Goal: Task Accomplishment & Management: Manage account settings

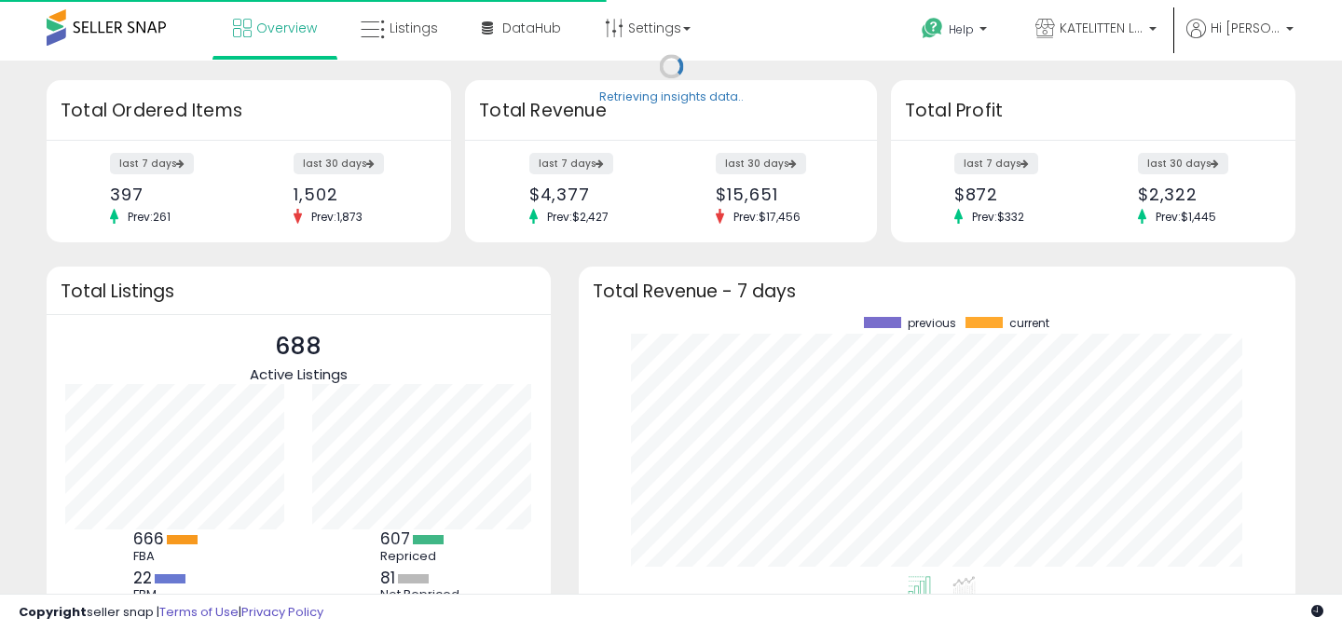
scroll to position [259, 679]
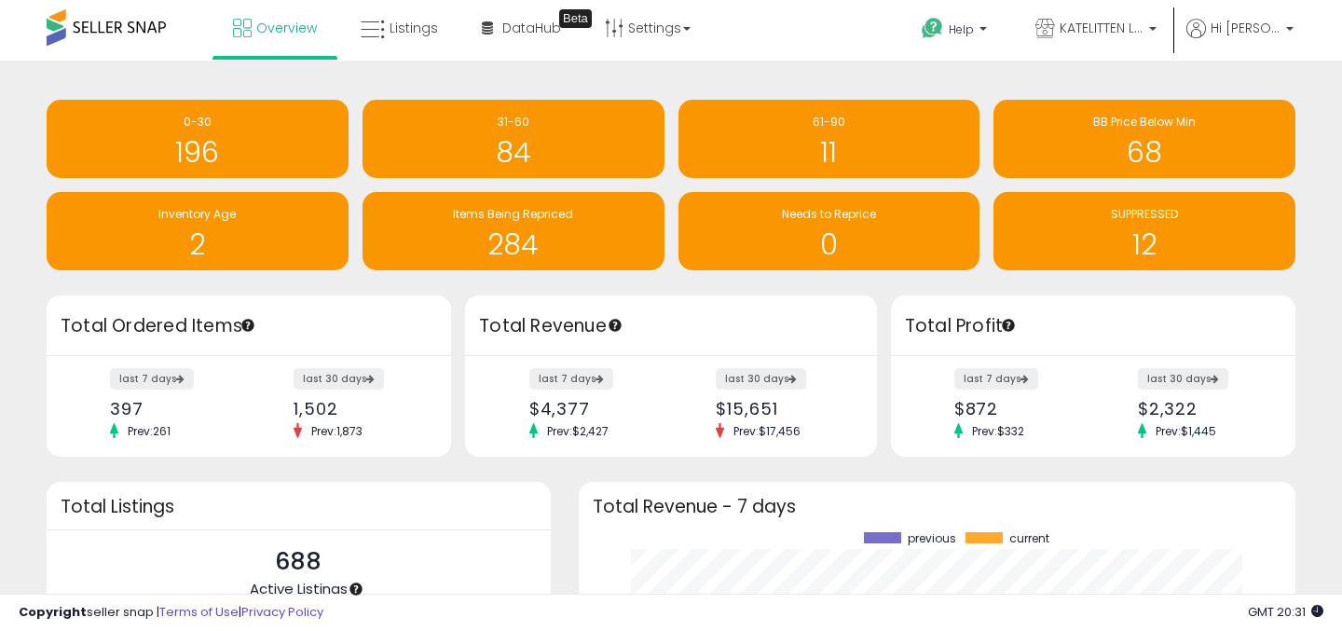
click at [490, 295] on div "Total Revenue" at bounding box center [671, 325] width 412 height 61
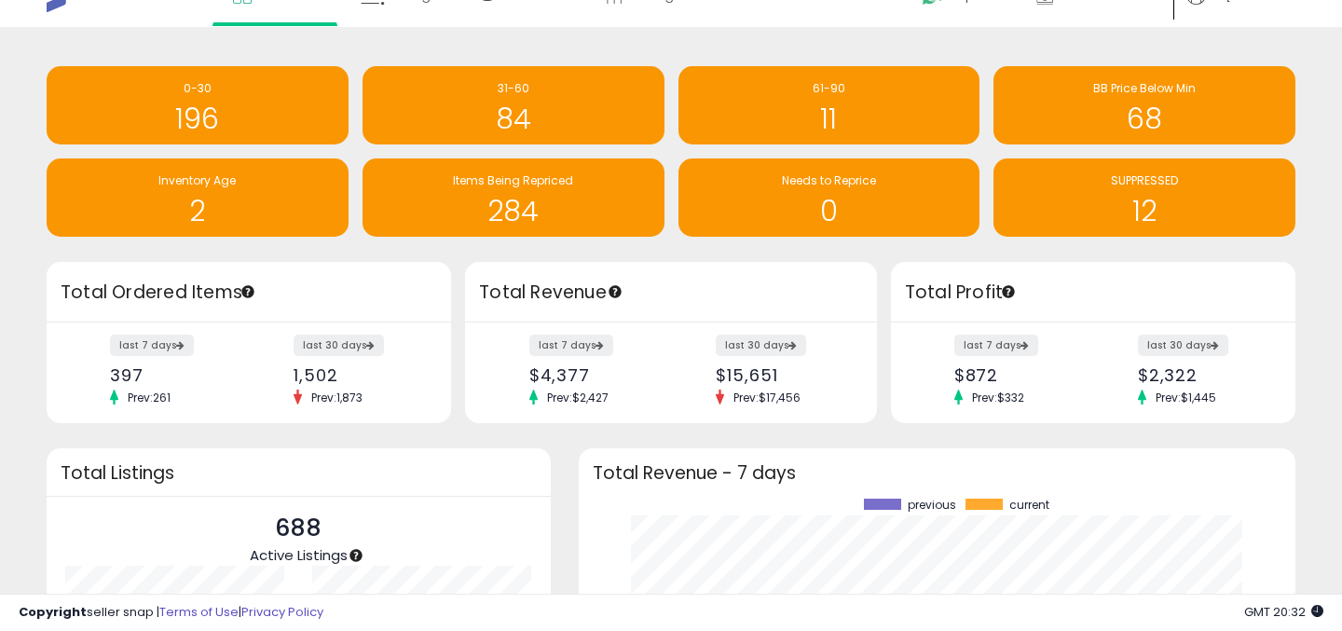
scroll to position [21, 0]
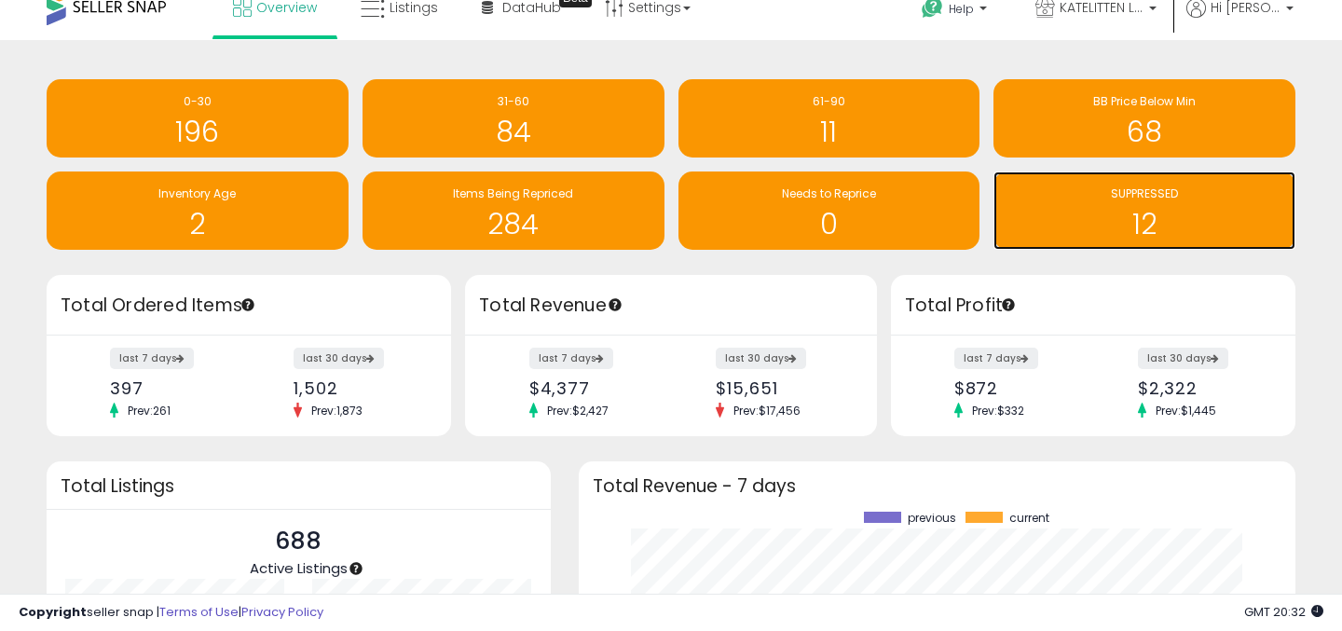
click at [1130, 185] on div "SUPPRESSED" at bounding box center [1144, 194] width 283 height 18
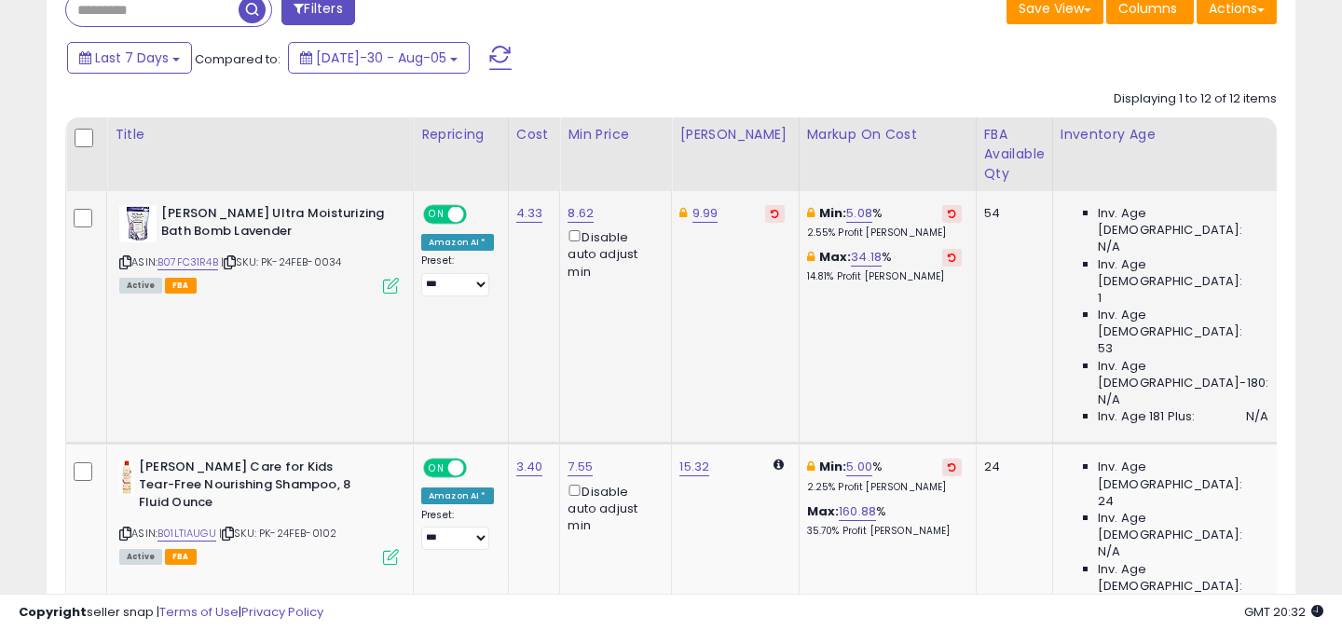
scroll to position [367, 0]
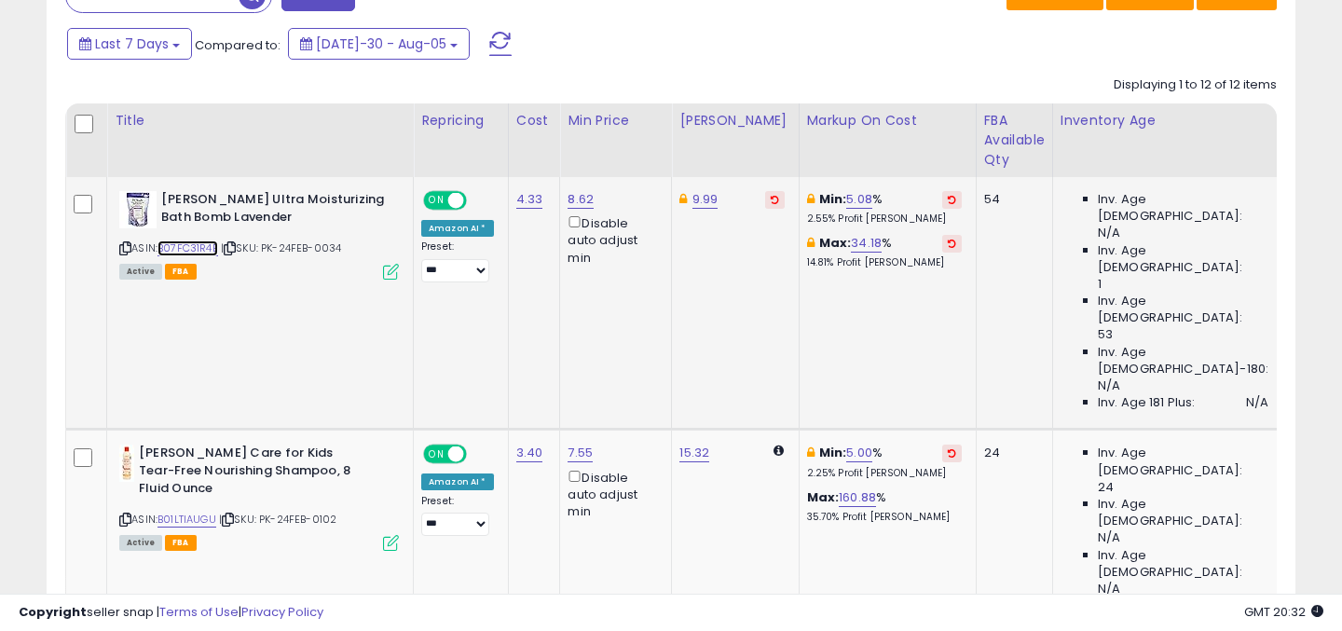
click at [206, 249] on link "B07FC31R4B" at bounding box center [188, 248] width 61 height 16
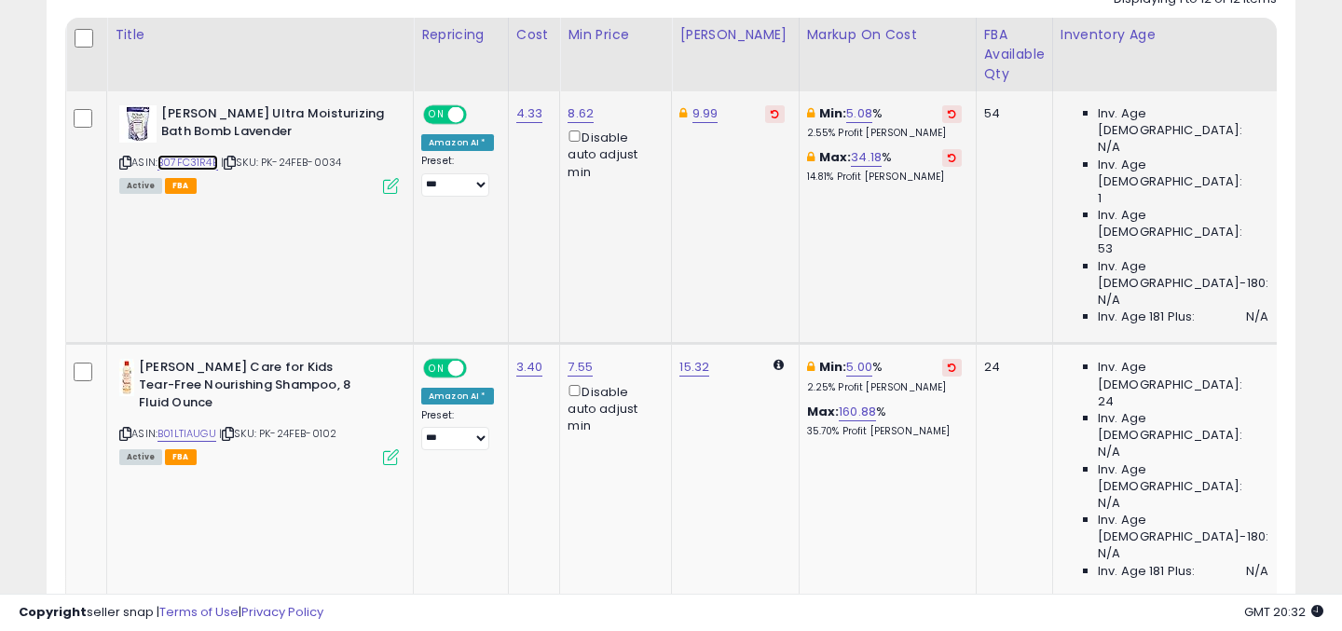
scroll to position [454, 0]
click at [202, 425] on link "B01LTIAUGU" at bounding box center [187, 433] width 59 height 16
click at [846, 357] on link "5.00" at bounding box center [859, 366] width 26 height 19
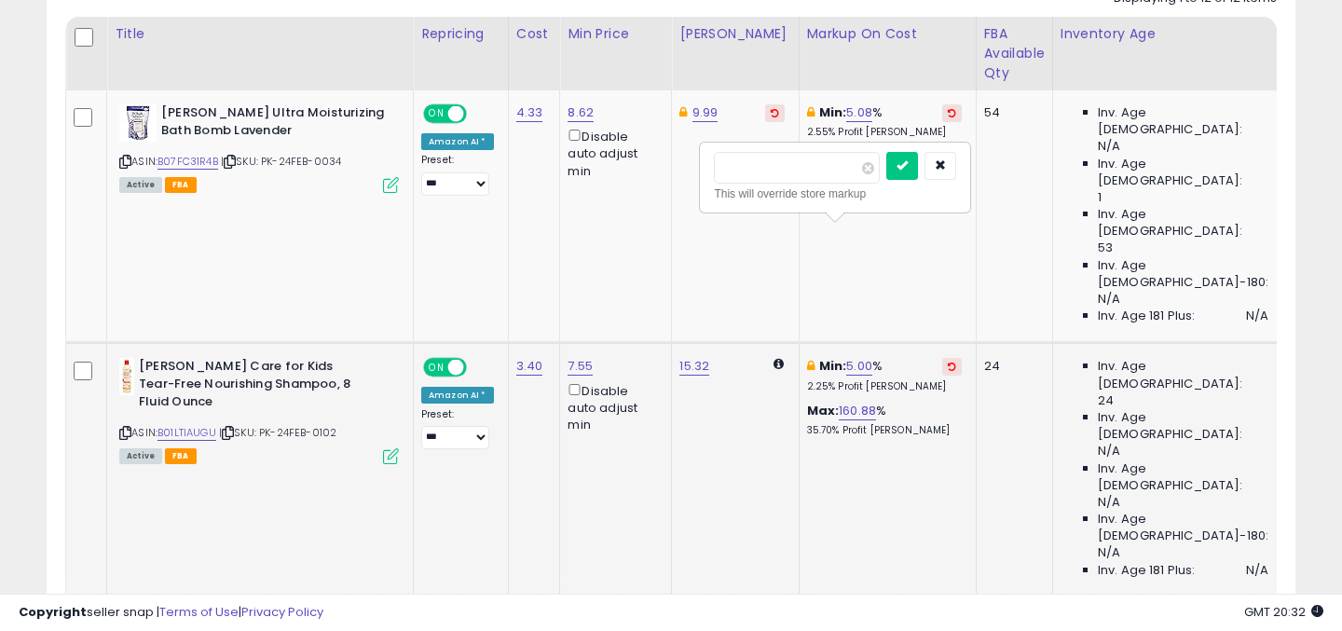
drag, startPoint x: 766, startPoint y: 172, endPoint x: 702, endPoint y: 172, distance: 64.3
click at [703, 172] on div "**** This will override store markup" at bounding box center [835, 178] width 268 height 68
type input "*"
click at [908, 166] on icon "submit" at bounding box center [902, 164] width 11 height 11
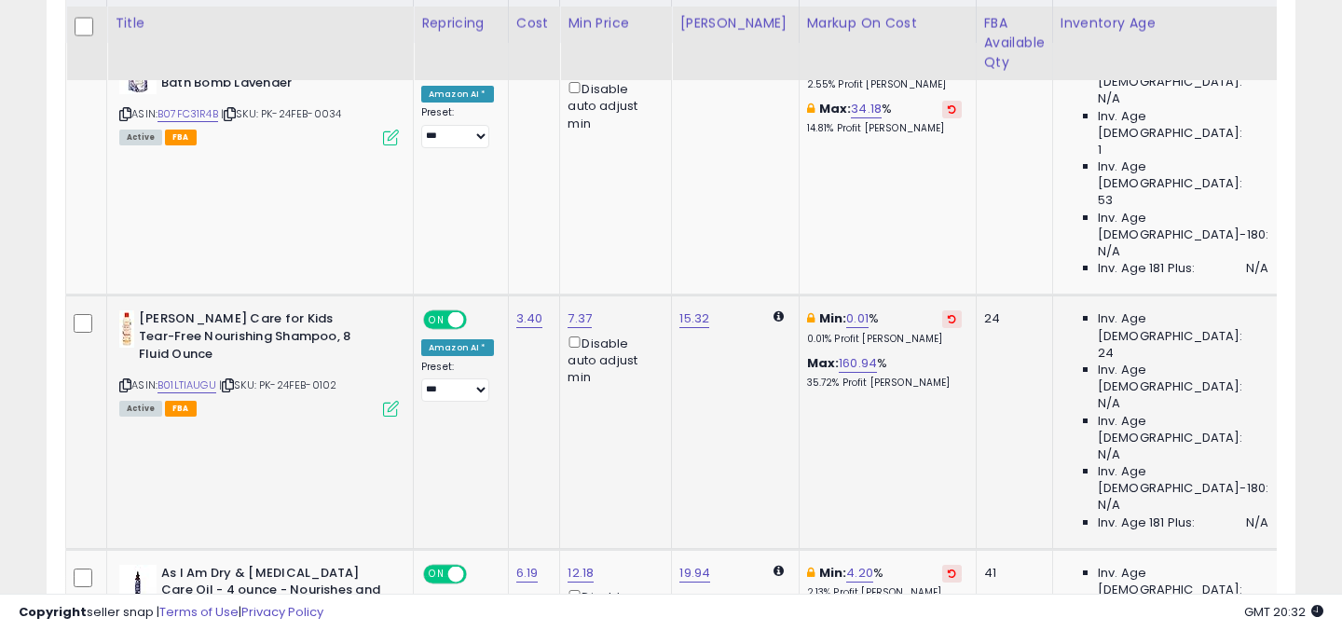
scroll to position [528, 0]
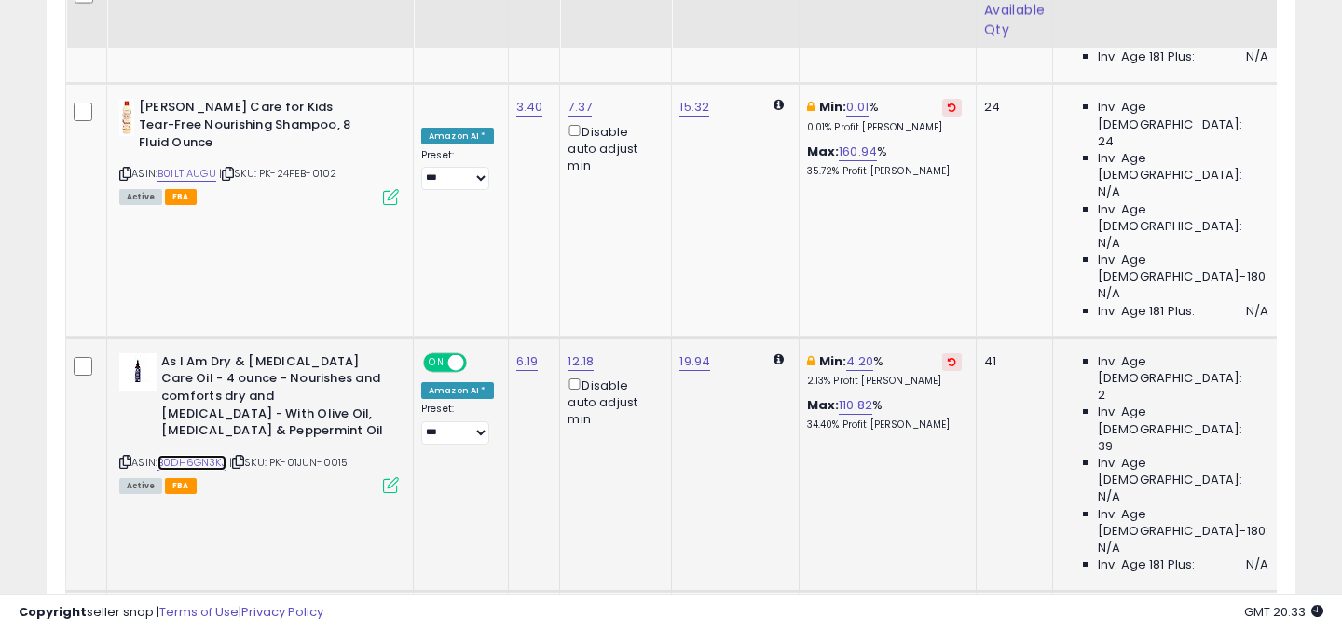
scroll to position [717, 0]
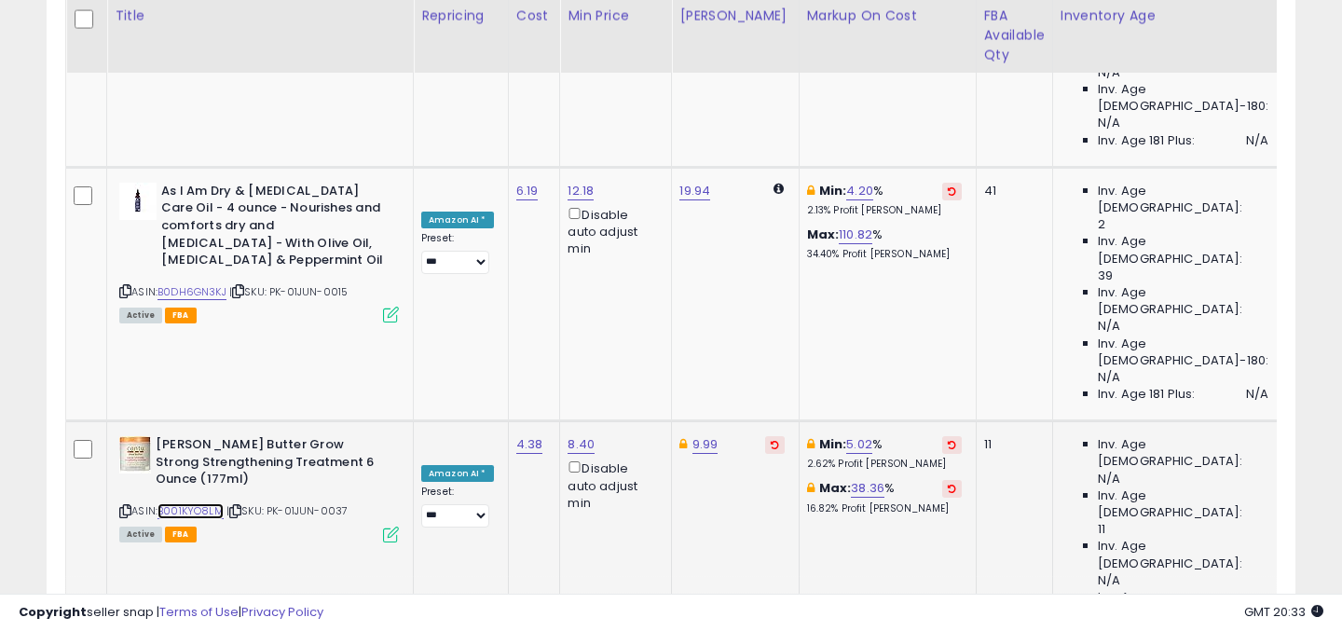
scroll to position [885, 0]
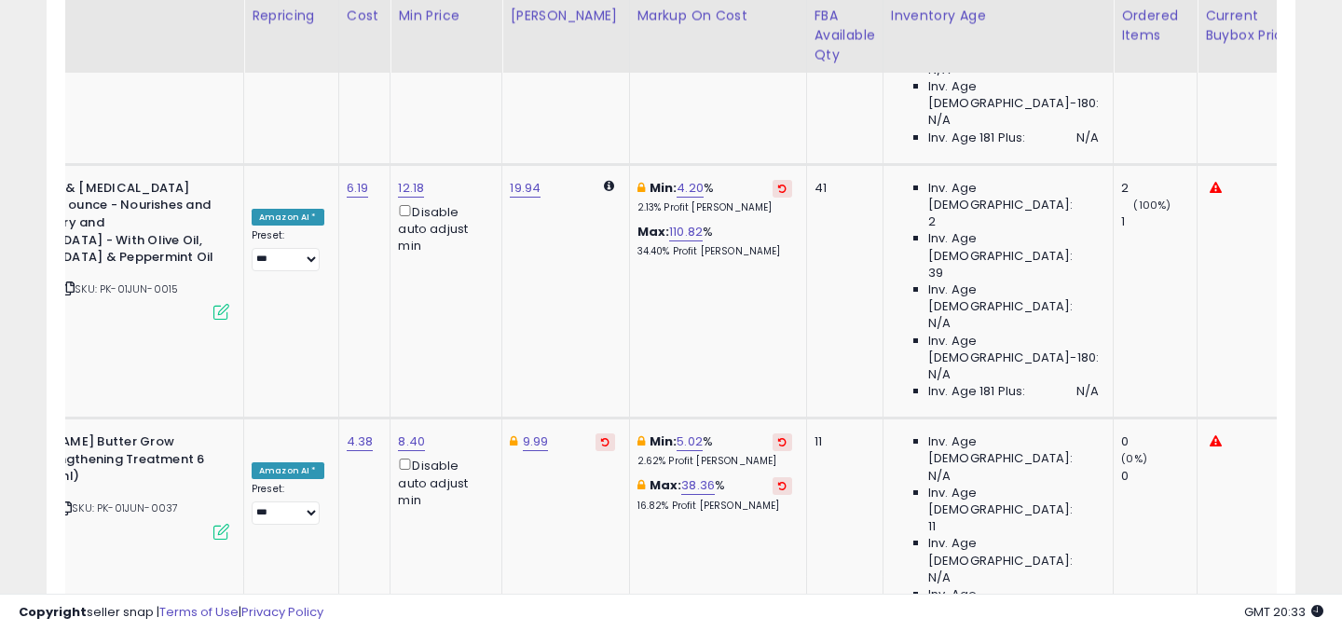
scroll to position [0, 0]
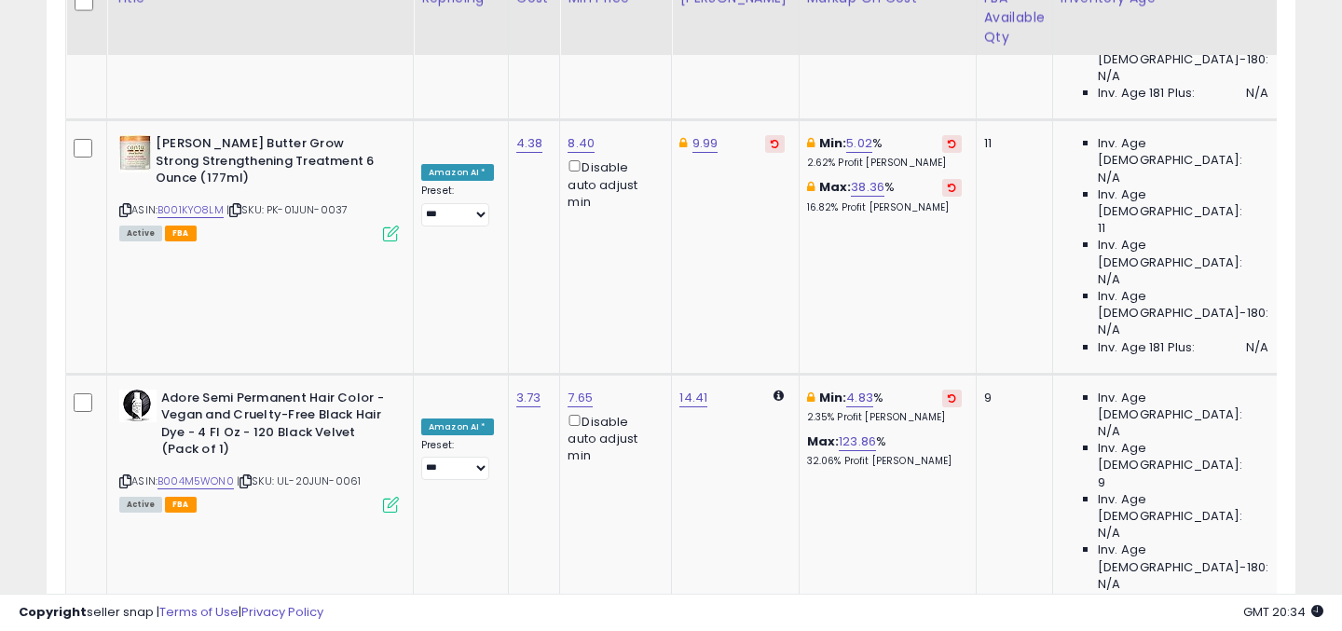
scroll to position [1208, 0]
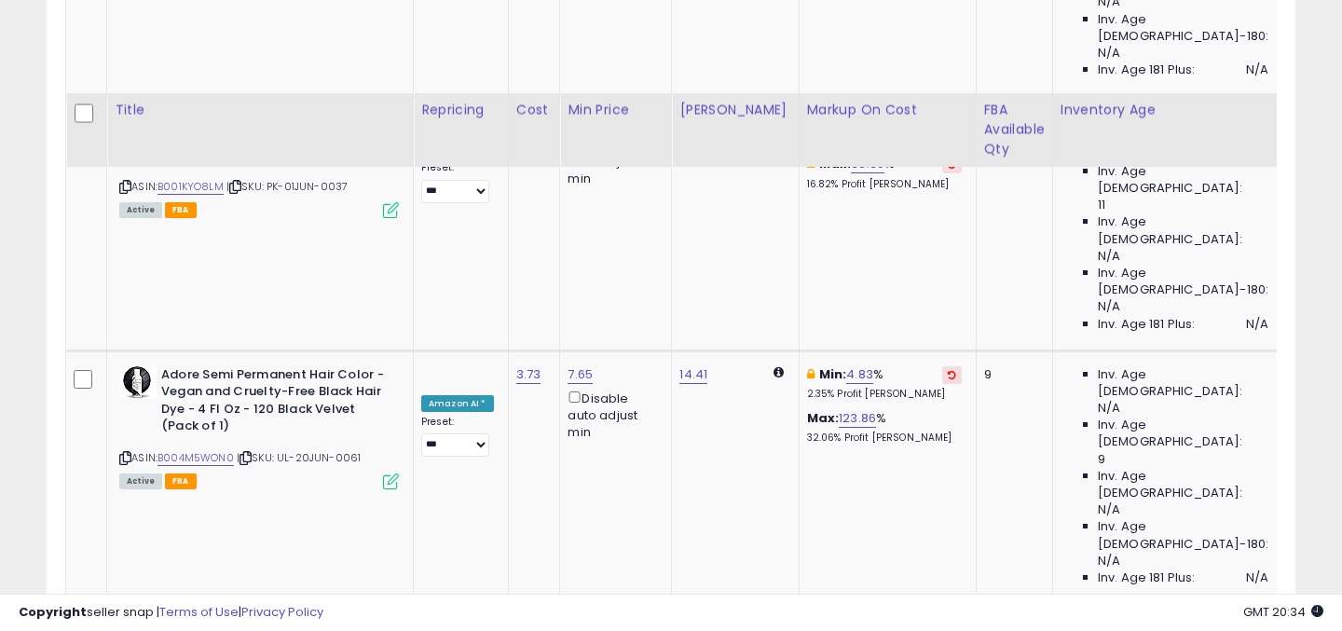
scroll to position [1356, 0]
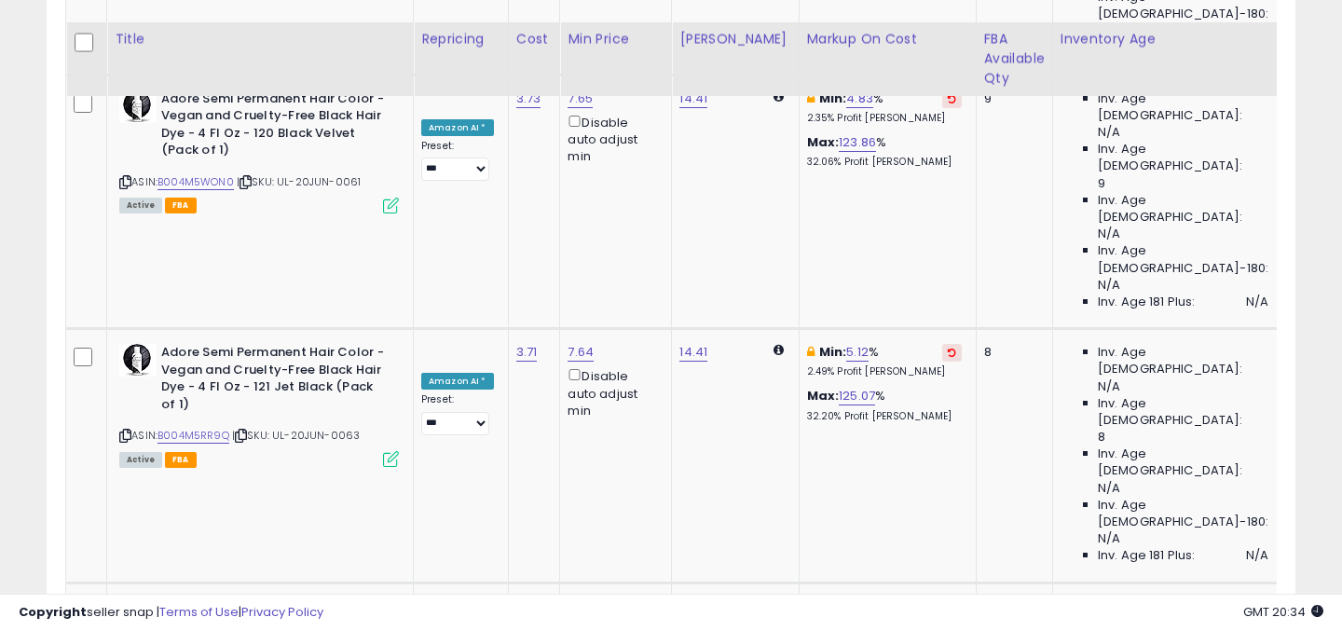
scroll to position [1520, 0]
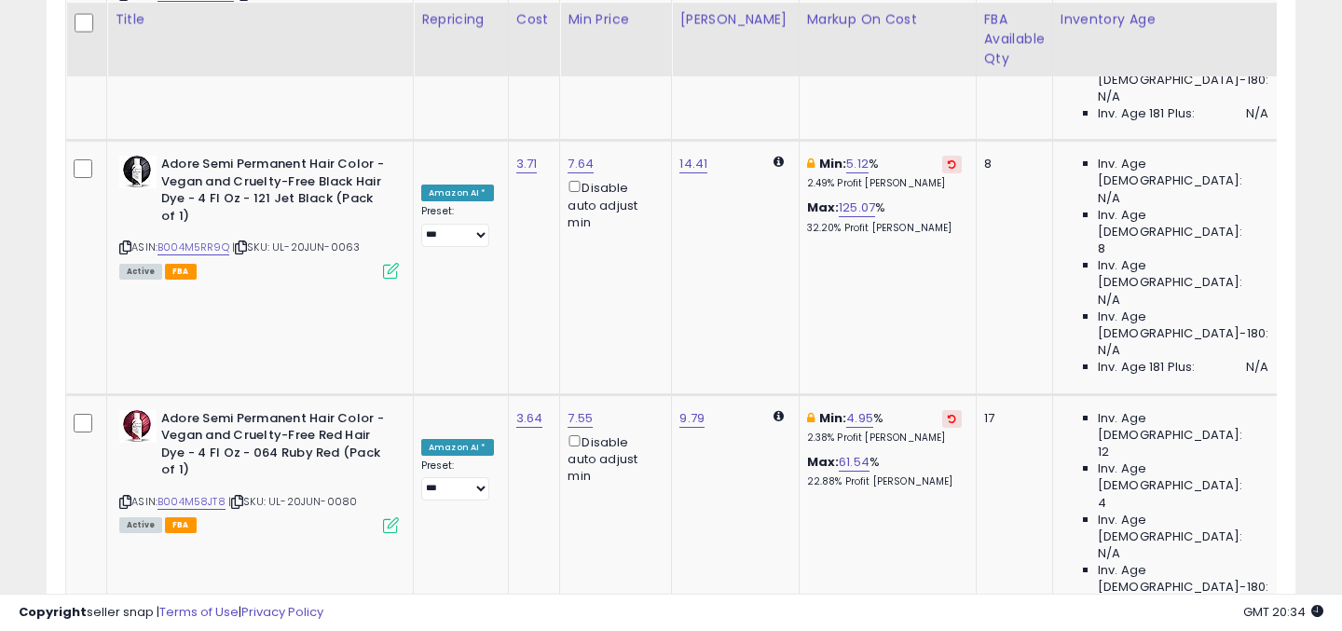
scroll to position [1676, 0]
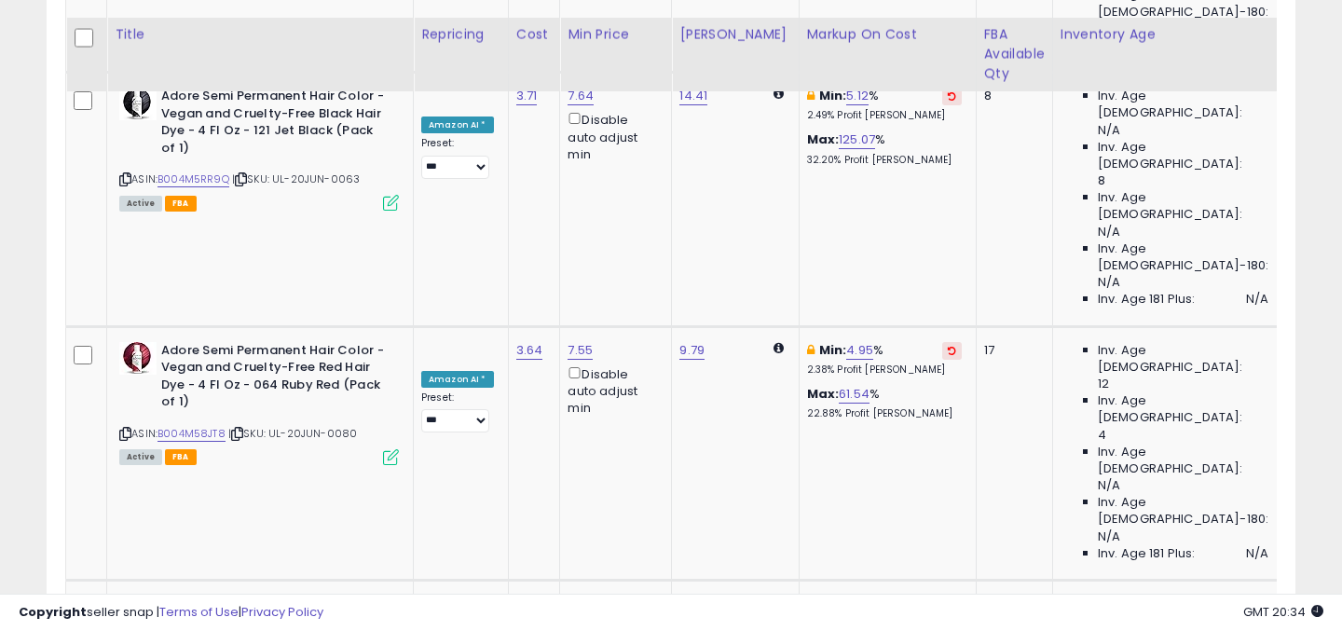
scroll to position [1759, 0]
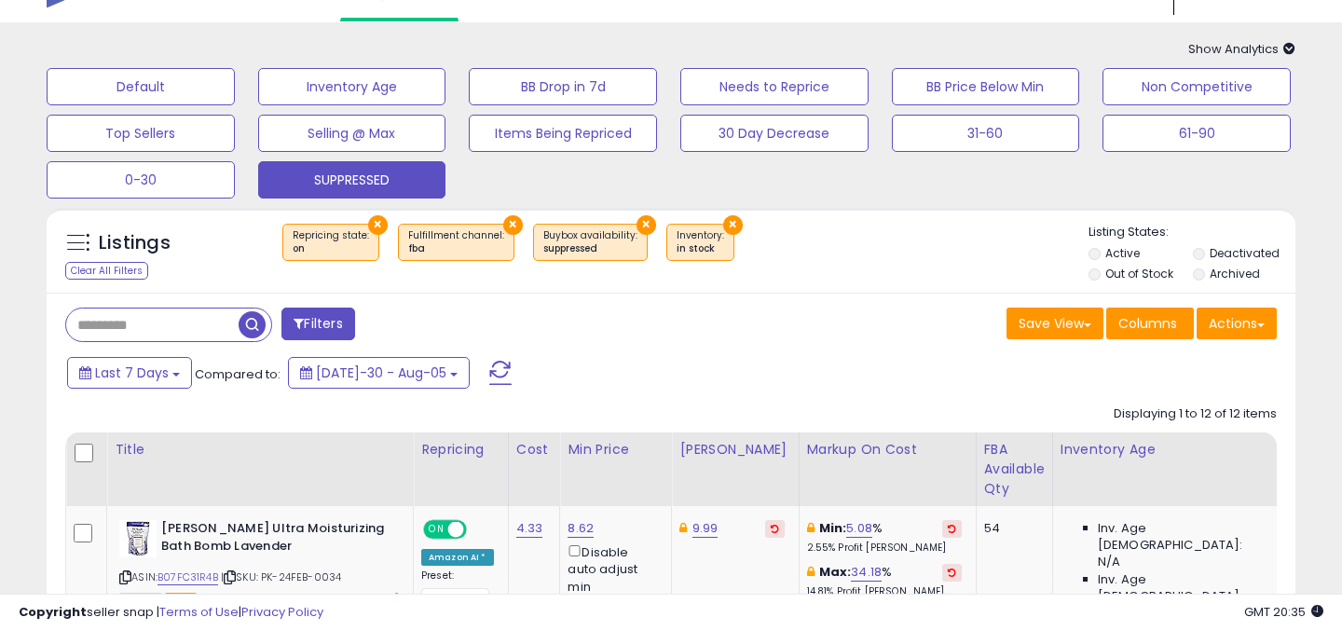
scroll to position [0, 0]
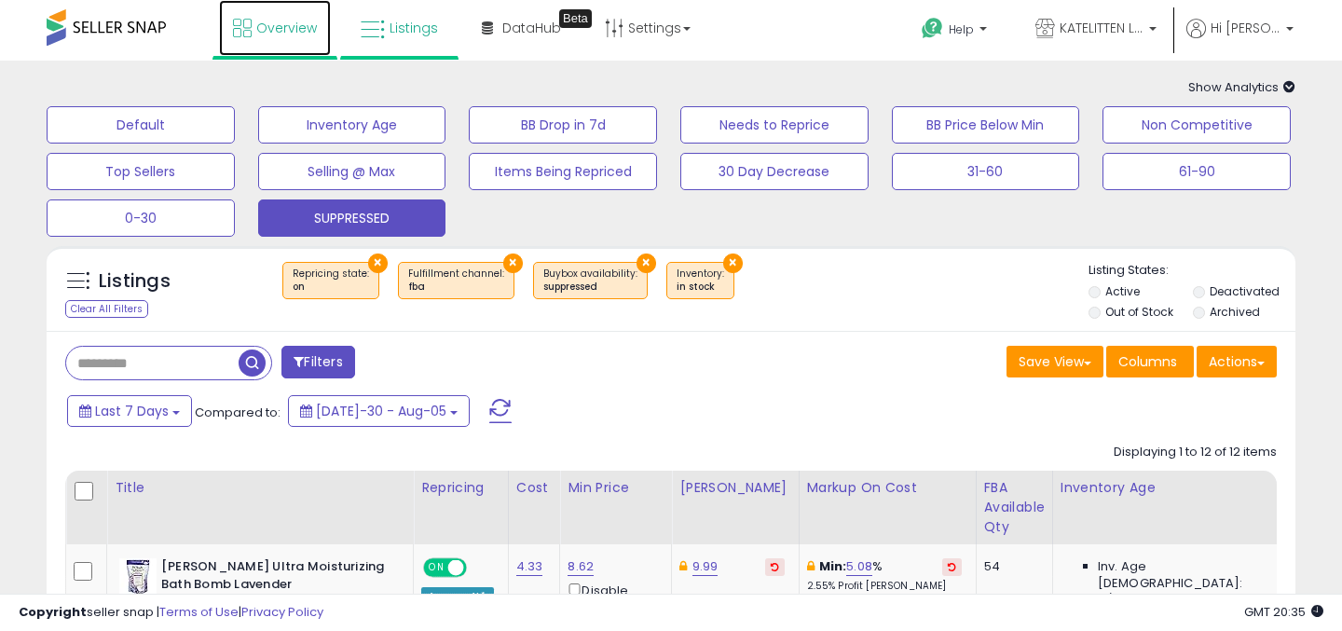
click at [277, 34] on span "Overview" at bounding box center [286, 28] width 61 height 19
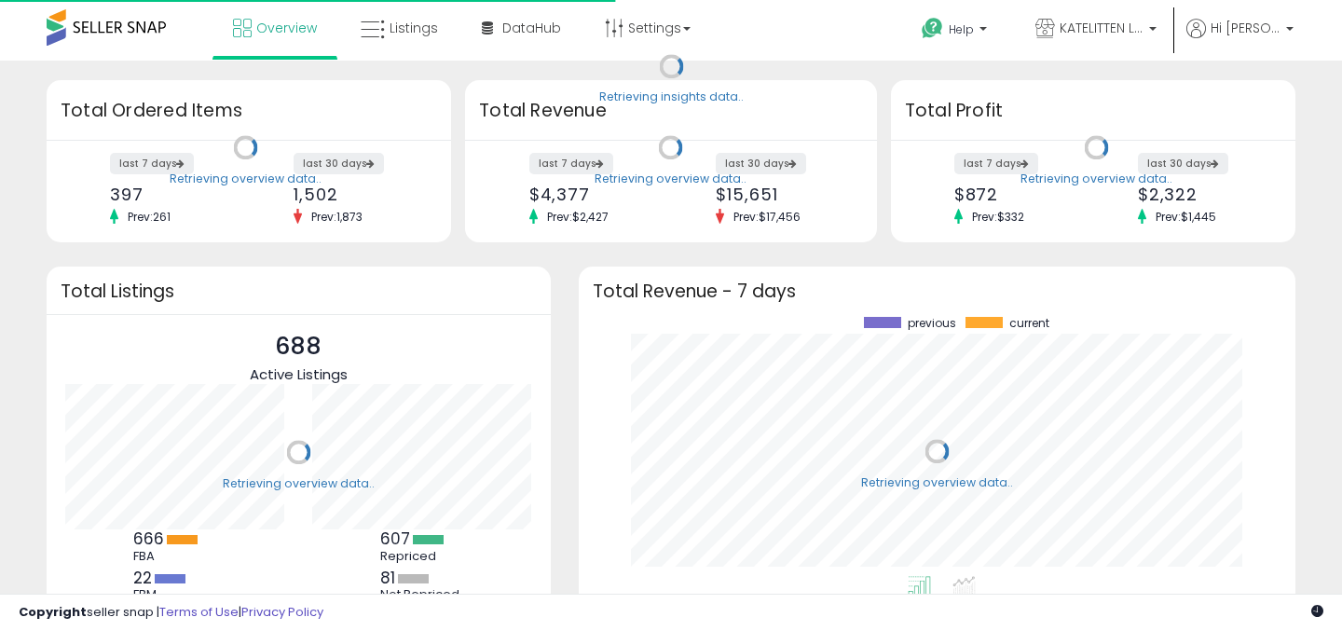
scroll to position [259, 679]
